Goal: Task Accomplishment & Management: Use online tool/utility

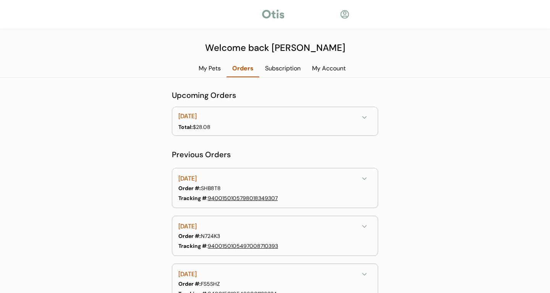
click at [194, 67] on div "My Pets" at bounding box center [210, 68] width 34 height 8
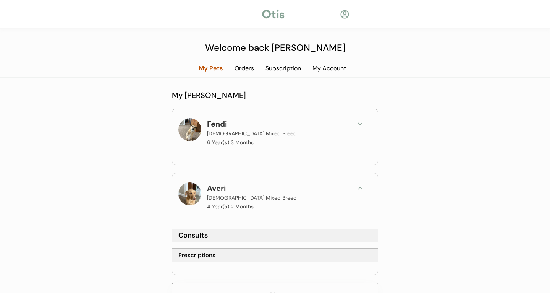
click at [244, 69] on div "Orders" at bounding box center [244, 68] width 31 height 8
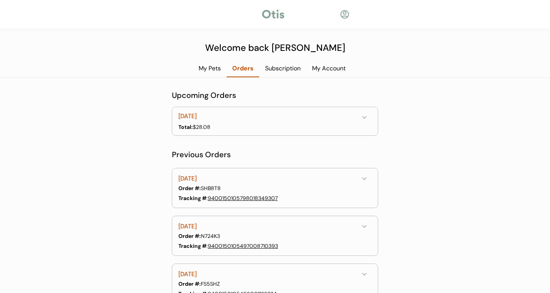
click at [206, 70] on div "My Pets" at bounding box center [210, 68] width 34 height 8
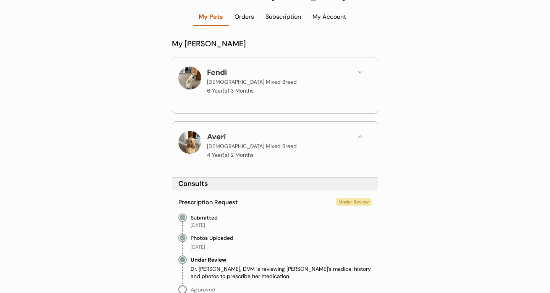
scroll to position [113, 0]
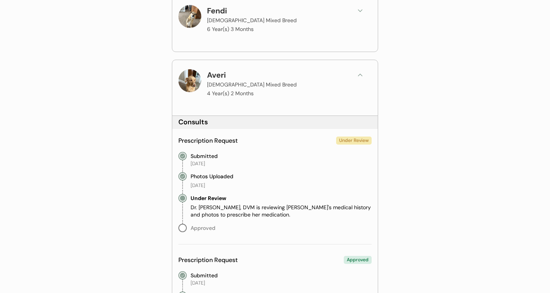
click at [276, 42] on div at bounding box center [274, 41] width 193 height 9
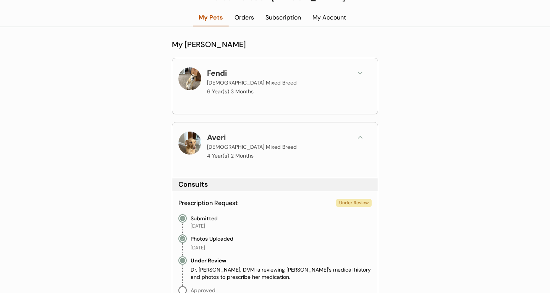
scroll to position [48, 0]
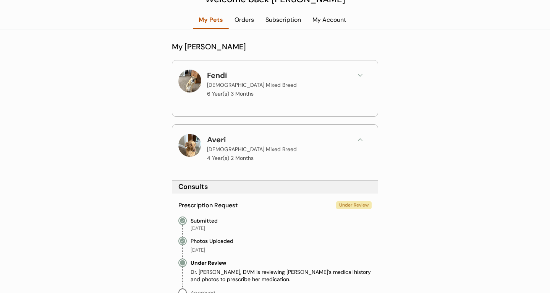
click at [361, 75] on use at bounding box center [360, 75] width 4 height 2
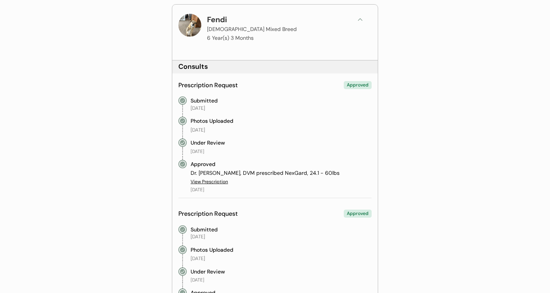
scroll to position [101, 0]
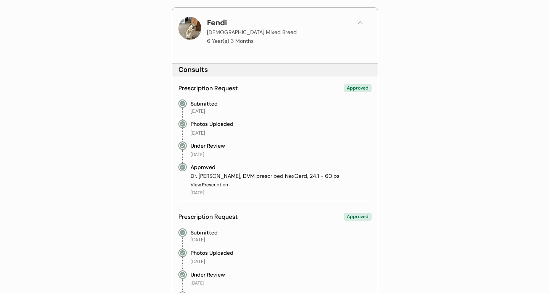
click at [360, 22] on use at bounding box center [360, 23] width 4 height 2
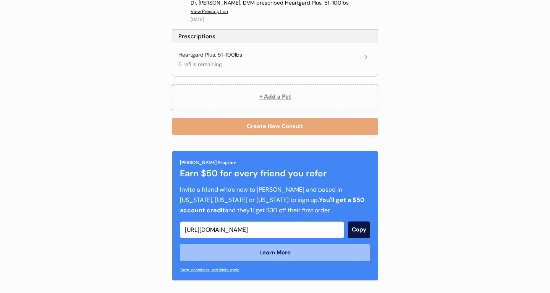
scroll to position [457, 0]
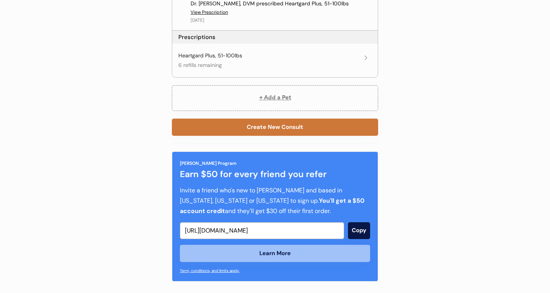
click at [310, 125] on button "Create New Consult" at bounding box center [275, 126] width 206 height 17
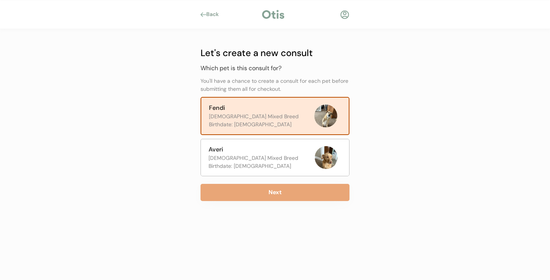
click at [208, 13] on div "Back" at bounding box center [214, 15] width 17 height 8
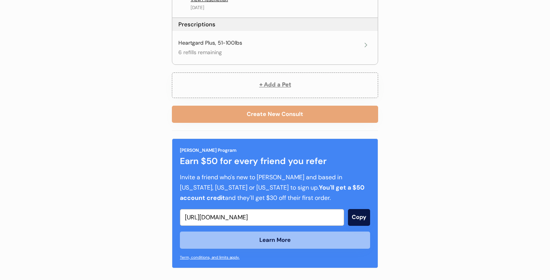
scroll to position [469, 0]
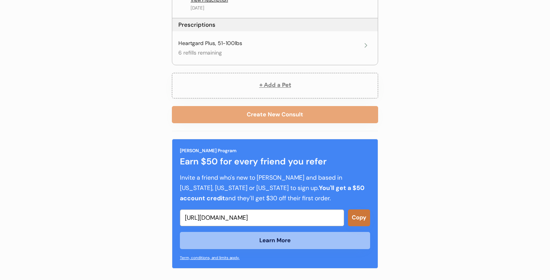
click at [358, 214] on button "Copy" at bounding box center [359, 218] width 22 height 17
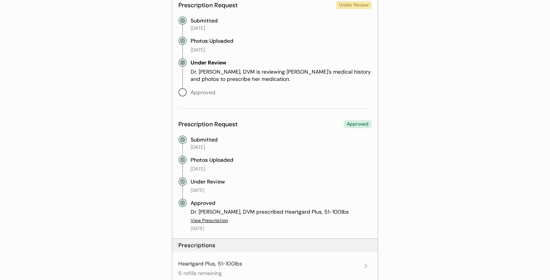
scroll to position [223, 0]
